Goal: Task Accomplishment & Management: Manage account settings

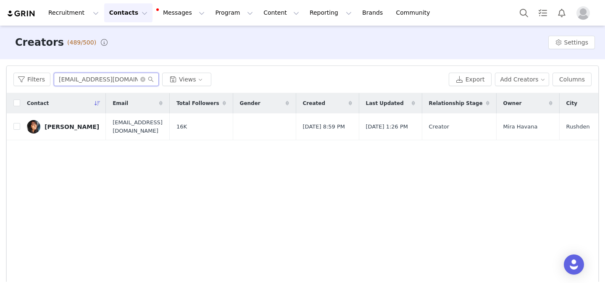
drag, startPoint x: 124, startPoint y: 83, endPoint x: 57, endPoint y: 82, distance: 67.2
click at [57, 82] on input "[EMAIL_ADDRESS][DOMAIN_NAME]" at bounding box center [106, 79] width 105 height 13
type input "[PERSON_NAME]"
click at [67, 124] on div "[PERSON_NAME]" at bounding box center [72, 127] width 55 height 7
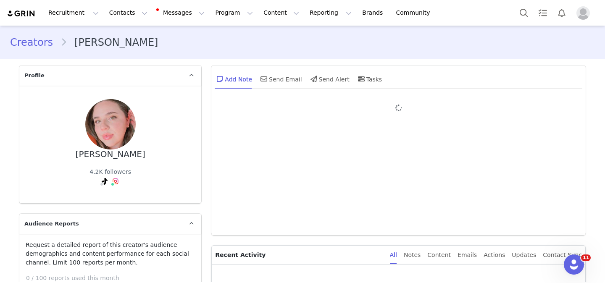
type input "+1 ([GEOGRAPHIC_DATA])"
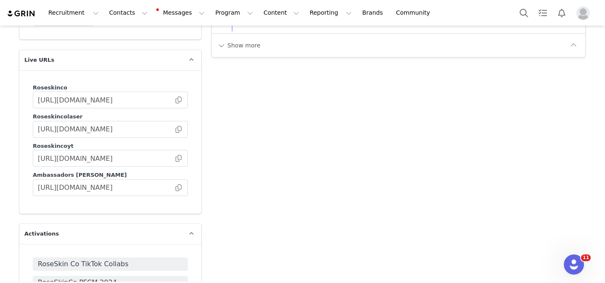
scroll to position [1902, 0]
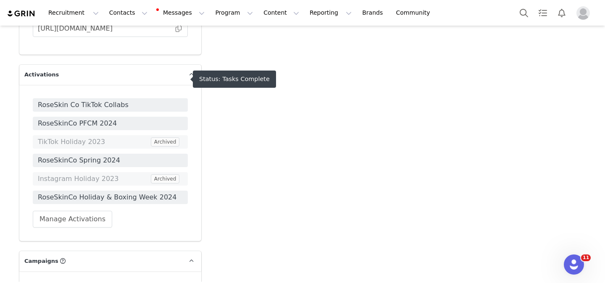
click at [161, 100] on span "RoseSkin Co TikTok Collabs" at bounding box center [110, 105] width 145 height 10
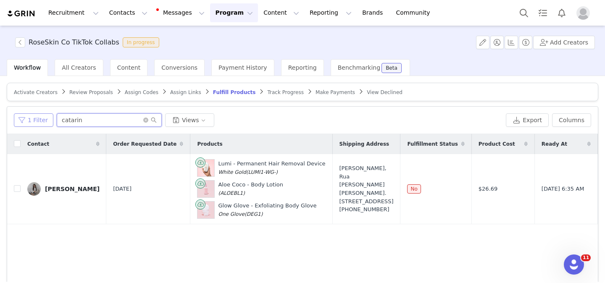
drag, startPoint x: 87, startPoint y: 120, endPoint x: 46, endPoint y: 120, distance: 41.2
click at [46, 120] on div "1 Filter catarin Views" at bounding box center [258, 119] width 489 height 13
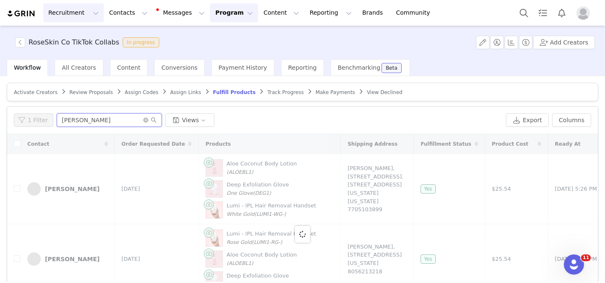
type input "[PERSON_NAME]"
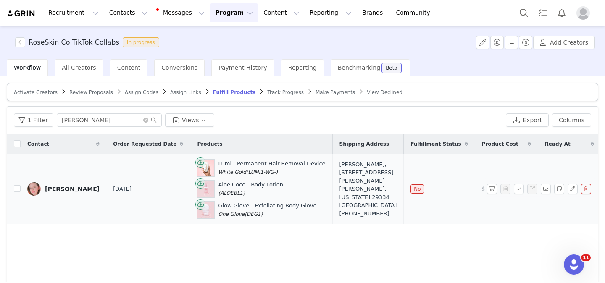
click at [56, 192] on div "[PERSON_NAME]" at bounding box center [72, 189] width 55 height 7
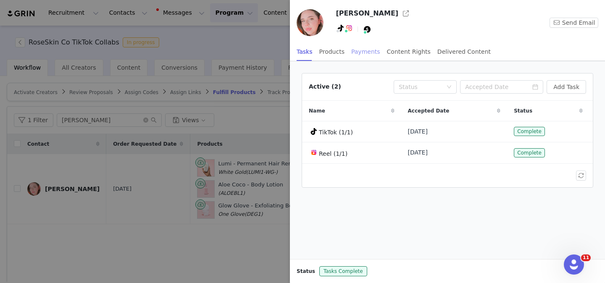
click at [359, 55] on div "Payments" at bounding box center [365, 51] width 29 height 19
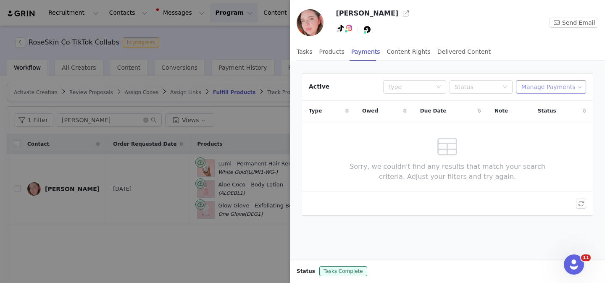
click at [565, 85] on button "Manage Payments" at bounding box center [551, 86] width 70 height 13
click at [539, 115] on span "Add Payable" at bounding box center [553, 117] width 36 height 9
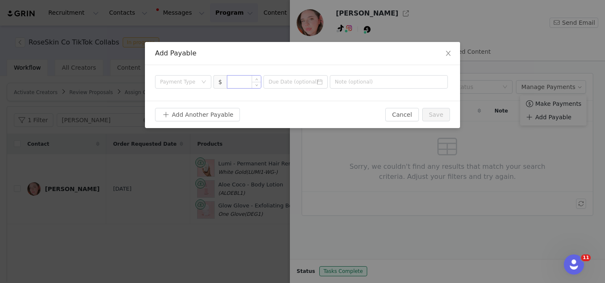
click at [243, 85] on input at bounding box center [244, 82] width 34 height 13
click at [185, 79] on div "Payment Type" at bounding box center [178, 82] width 37 height 8
type input "100"
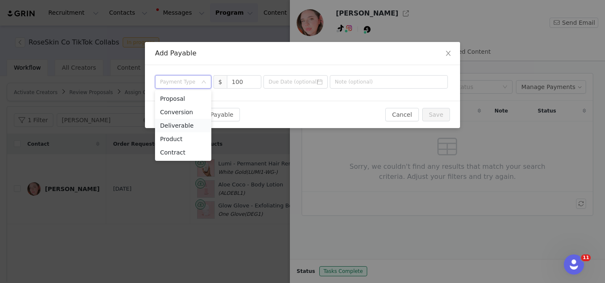
click at [188, 126] on li "Deliverable" at bounding box center [183, 125] width 56 height 13
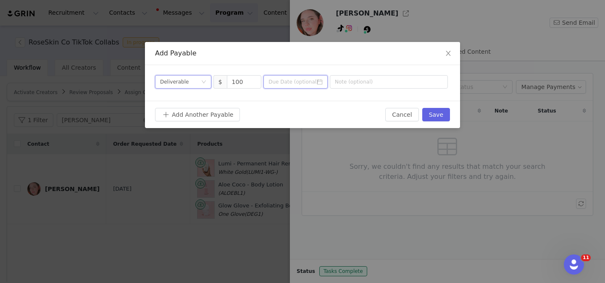
click at [308, 83] on input at bounding box center [295, 81] width 64 height 13
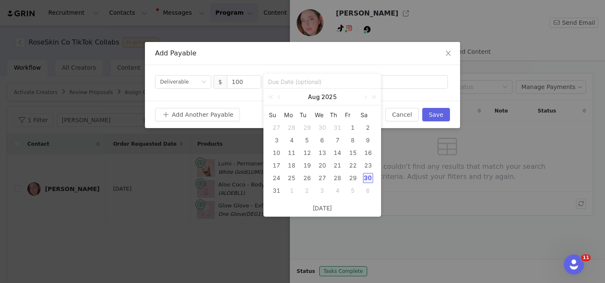
click at [367, 179] on div "30" at bounding box center [368, 178] width 10 height 10
type input "[DATE]"
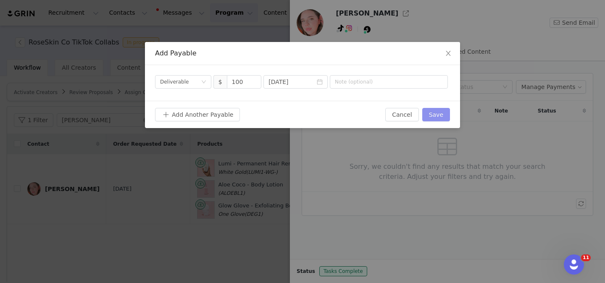
click at [439, 113] on button "Save" at bounding box center [436, 114] width 28 height 13
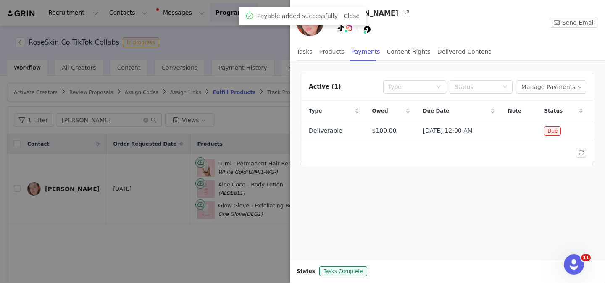
click at [544, 78] on div "Active (1) Type Status Manage Payments" at bounding box center [447, 87] width 291 height 27
click at [544, 83] on button "Manage Payments" at bounding box center [551, 86] width 70 height 13
click at [532, 103] on span at bounding box center [529, 103] width 8 height 9
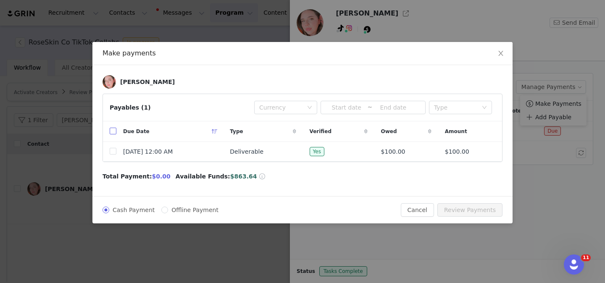
click at [111, 131] on input "checkbox" at bounding box center [113, 131] width 7 height 7
checkbox input "true"
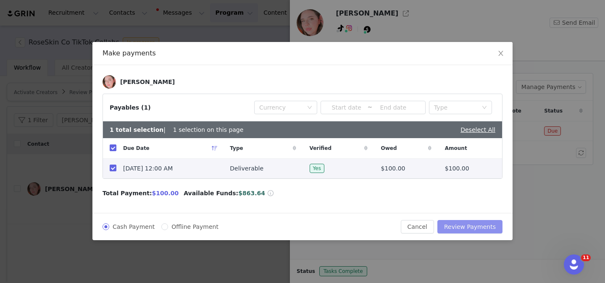
click at [484, 230] on button "Review Payments" at bounding box center [469, 226] width 65 height 13
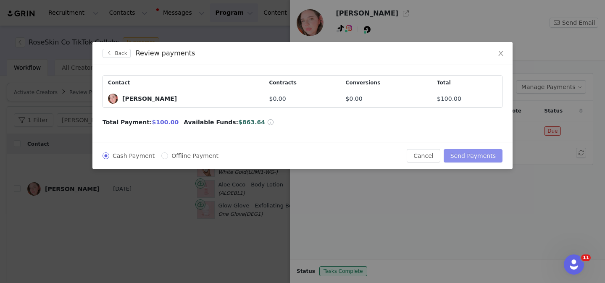
click at [475, 153] on button "Send Payments" at bounding box center [473, 155] width 59 height 13
